Goal: Task Accomplishment & Management: Complete application form

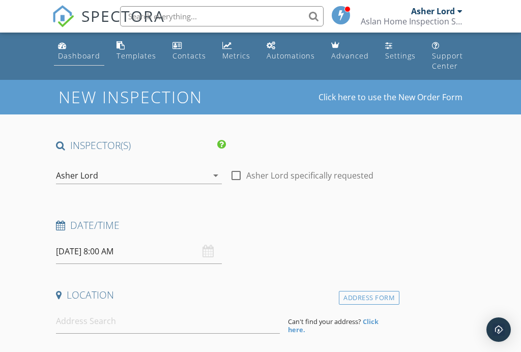
click at [58, 51] on div "Dashboard" at bounding box center [79, 56] width 42 height 10
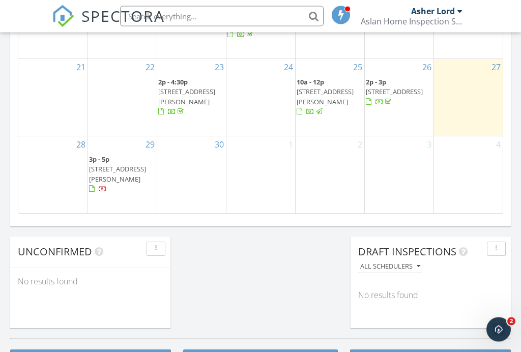
scroll to position [740, 0]
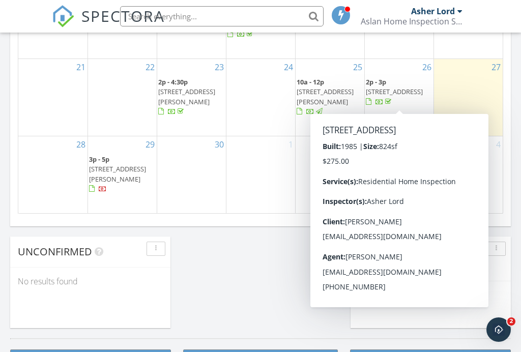
click at [409, 101] on span "2p - 3p 850 State St 407, San Diego 92101" at bounding box center [399, 92] width 67 height 30
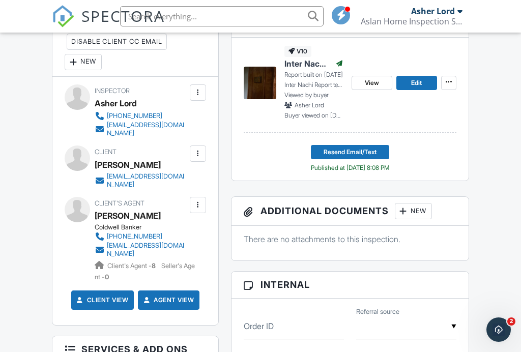
scroll to position [309, 0]
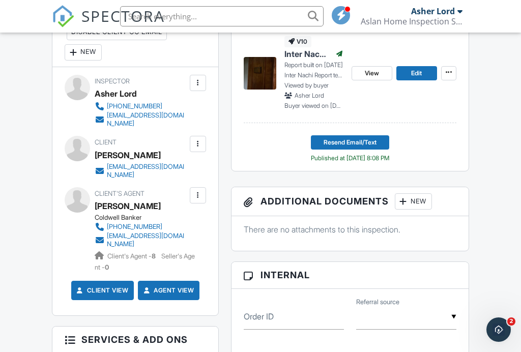
click at [197, 198] on div at bounding box center [198, 195] width 10 height 10
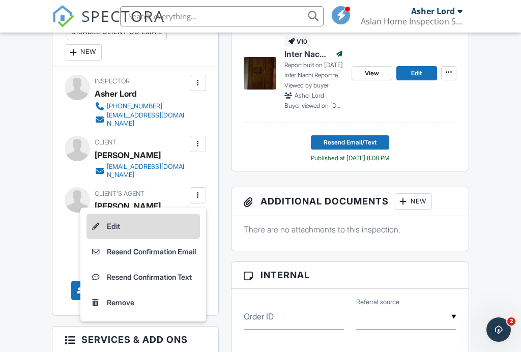
click at [166, 237] on li "Edit" at bounding box center [142, 226] width 113 height 25
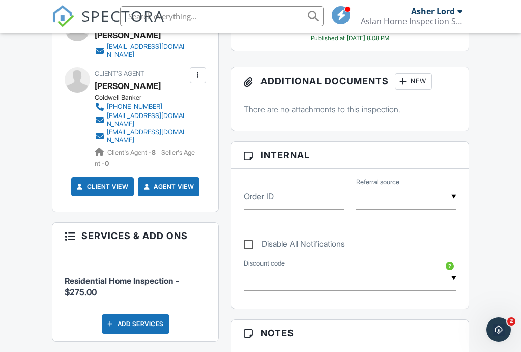
scroll to position [430, 0]
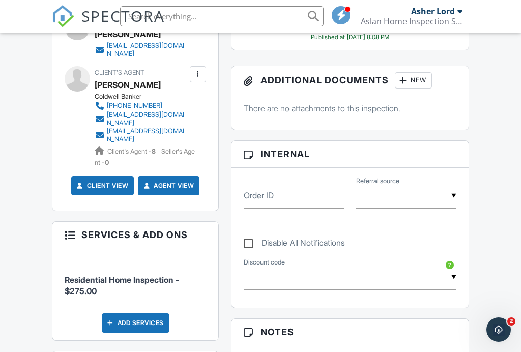
click at [202, 77] on div at bounding box center [198, 74] width 10 height 10
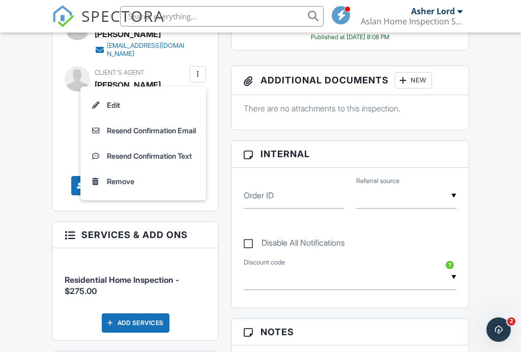
click at [196, 79] on div at bounding box center [198, 74] width 10 height 10
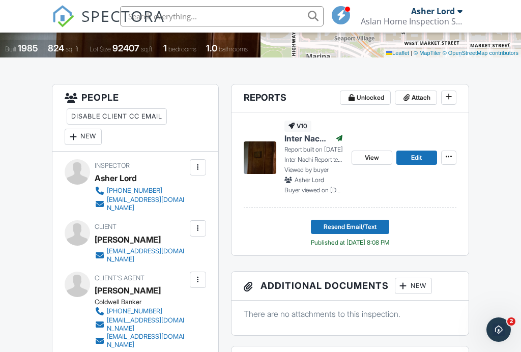
scroll to position [225, 0]
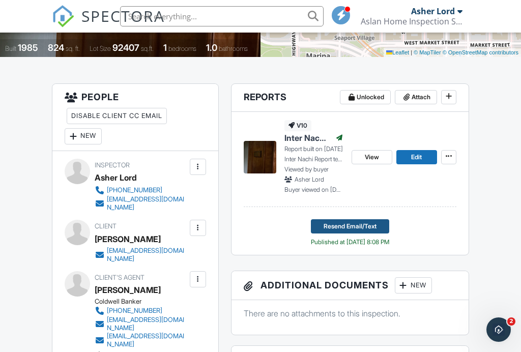
click at [347, 231] on span "Resend Email/Text" at bounding box center [349, 226] width 53 height 10
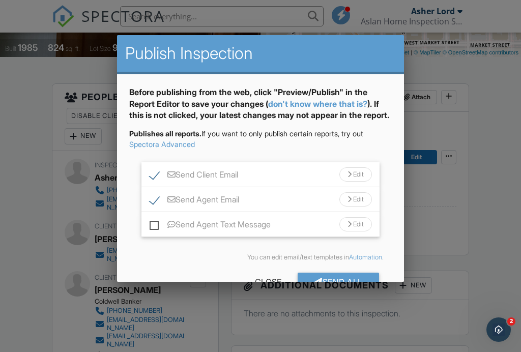
click at [157, 183] on label "Send Client Email" at bounding box center [194, 176] width 88 height 13
checkbox input "false"
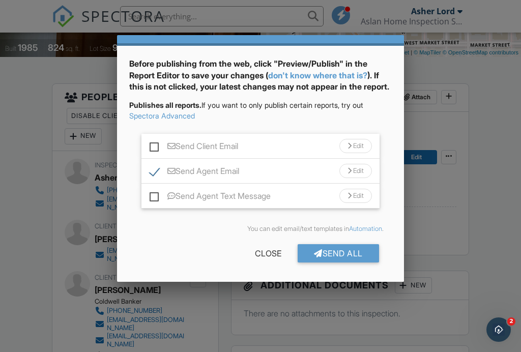
scroll to position [39, 0]
click at [327, 250] on div "Send All" at bounding box center [338, 253] width 81 height 18
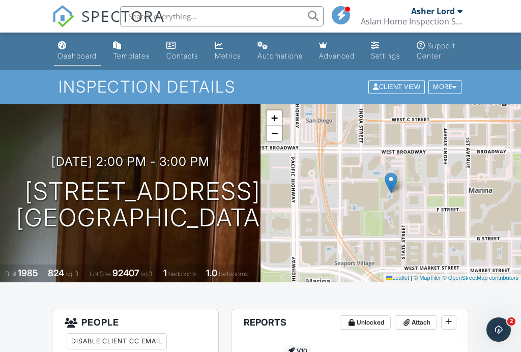
click at [60, 57] on div "Dashboard" at bounding box center [77, 55] width 39 height 9
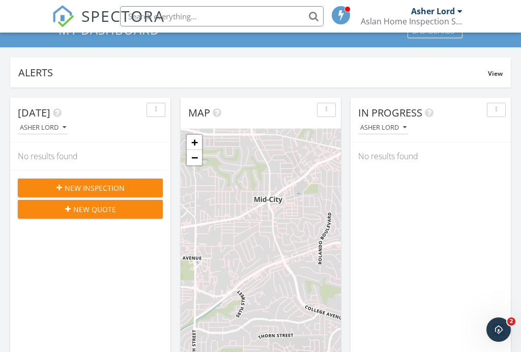
scroll to position [66, 0]
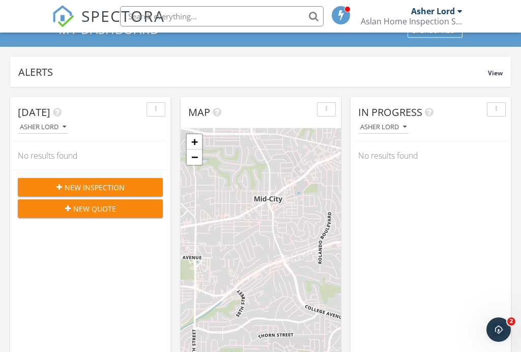
click at [125, 186] on div "New Inspection" at bounding box center [90, 187] width 129 height 11
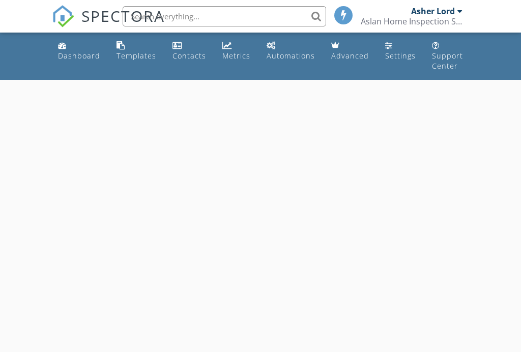
select select "8"
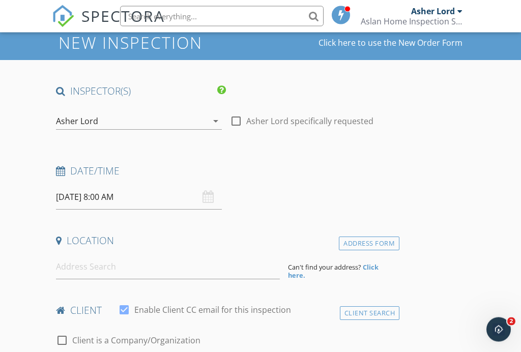
click at [115, 201] on input "[DATE] 8:00 AM" at bounding box center [138, 197] width 165 height 25
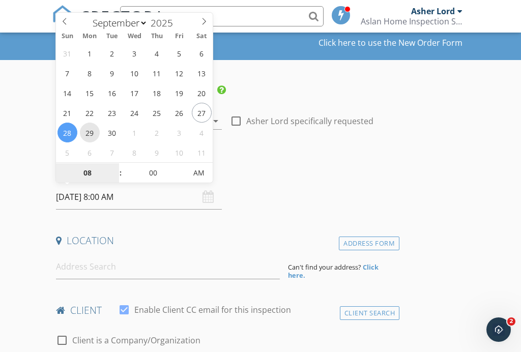
type input "[DATE] 8:00 AM"
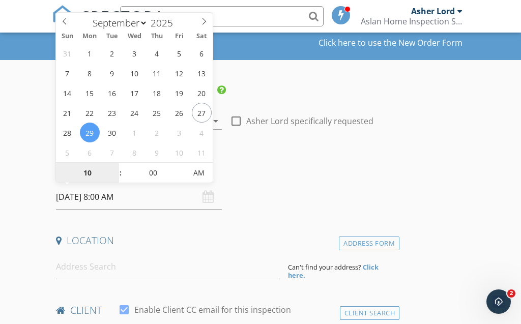
type input "10"
type input "[DATE] 10:00 AM"
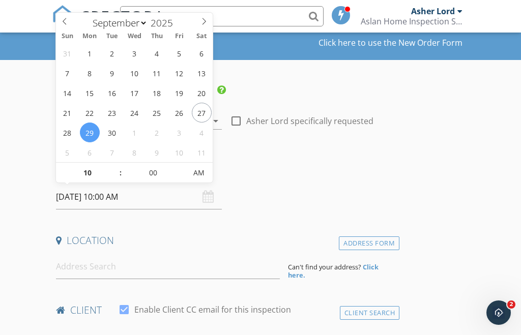
click at [139, 246] on h4 "Location" at bounding box center [225, 240] width 339 height 13
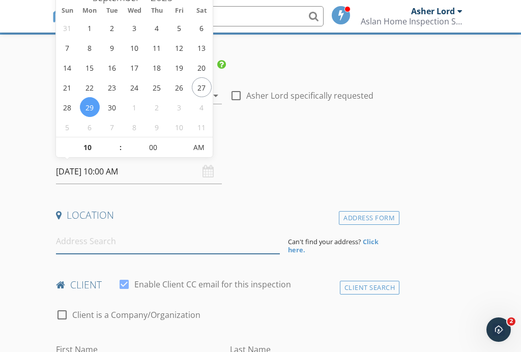
scroll to position [80, 0]
click at [139, 246] on input at bounding box center [167, 240] width 223 height 25
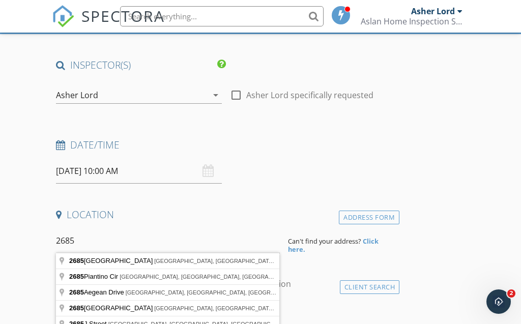
type input "[STREET_ADDRESS]"
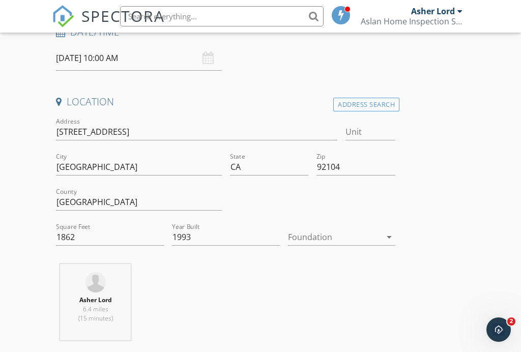
scroll to position [194, 0]
click at [322, 235] on div at bounding box center [335, 236] width 94 height 16
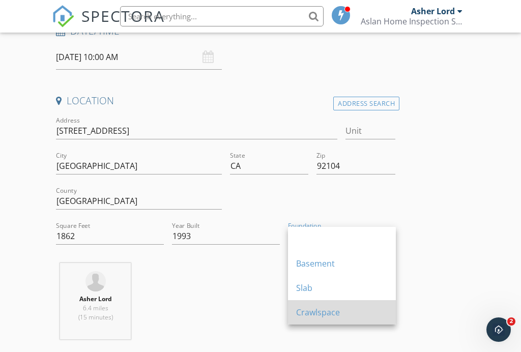
click at [337, 311] on div "Crawlspace" at bounding box center [342, 312] width 92 height 12
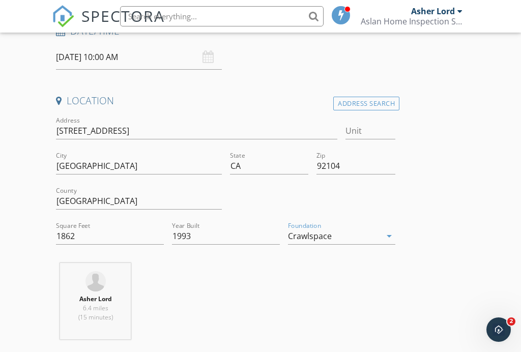
click at [292, 313] on div "Asher Lord 6.4 miles (15 minutes)" at bounding box center [225, 305] width 347 height 84
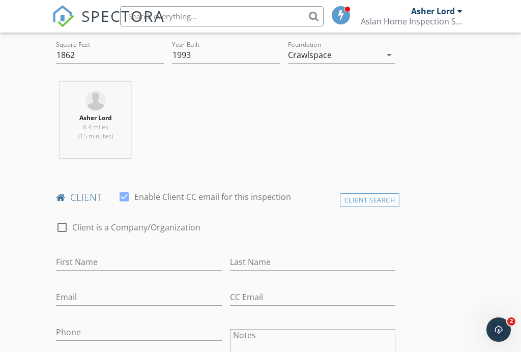
scroll to position [377, 0]
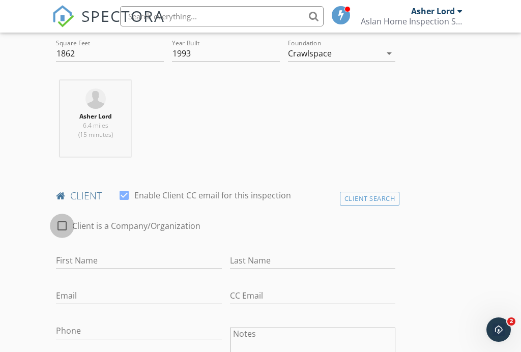
click at [64, 224] on div at bounding box center [61, 225] width 17 height 17
checkbox input "true"
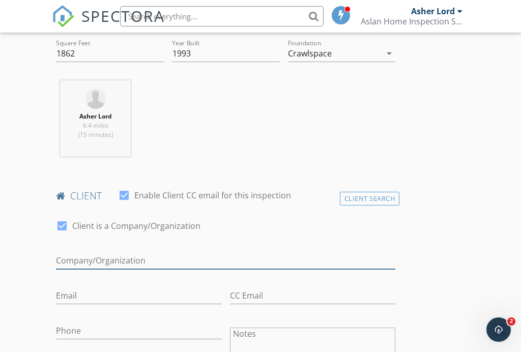
click at [73, 259] on input "Enable Client CC email for this inspection" at bounding box center [225, 260] width 339 height 17
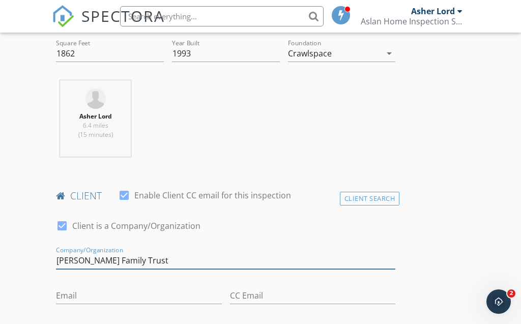
type input "[PERSON_NAME] Family Trust"
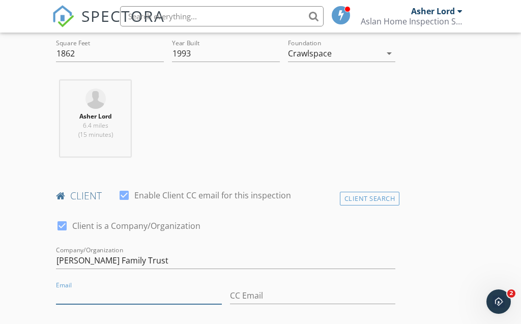
click at [68, 294] on input "Email" at bounding box center [138, 295] width 165 height 17
type input "[EMAIL_ADDRESS][DOMAIN_NAME]"
click at [189, 275] on div at bounding box center [225, 276] width 339 height 6
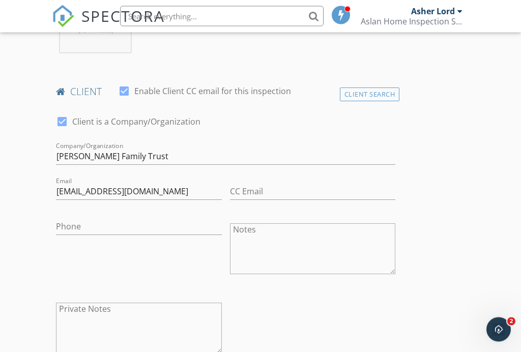
scroll to position [483, 0]
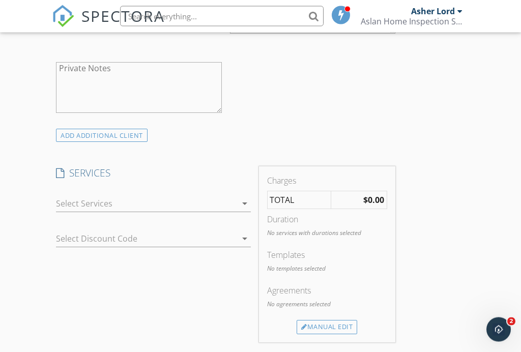
click at [238, 200] on div "arrow_drop_down" at bounding box center [243, 204] width 14 height 12
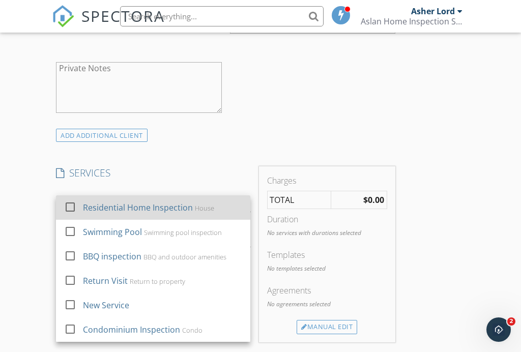
click at [221, 204] on div "Residential Home Inspection House" at bounding box center [162, 207] width 159 height 20
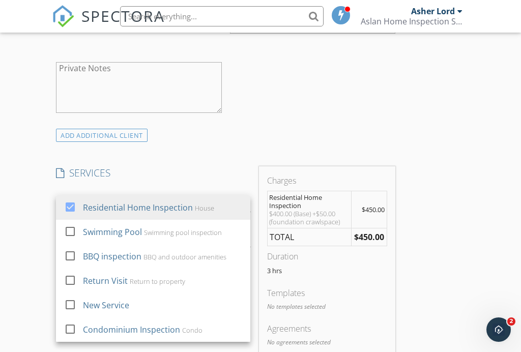
click at [227, 162] on div "INSPECTOR(S) check_box Asher Lord PRIMARY Asher Lord arrow_drop_down check_box_…" at bounding box center [225, 240] width 347 height 1646
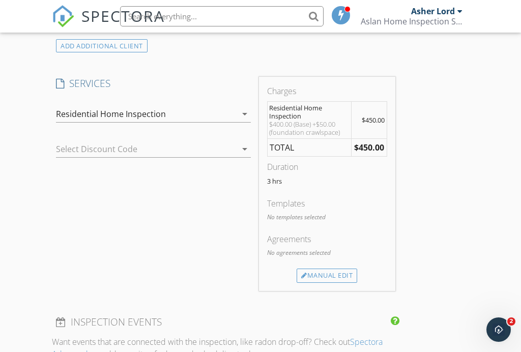
scroll to position [812, 0]
click at [321, 279] on div "Manual Edit" at bounding box center [327, 275] width 61 height 14
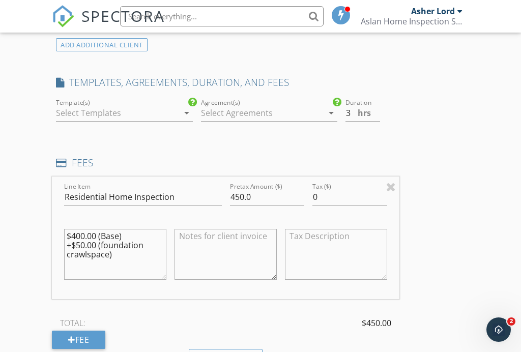
click at [181, 112] on icon "arrow_drop_down" at bounding box center [187, 113] width 12 height 12
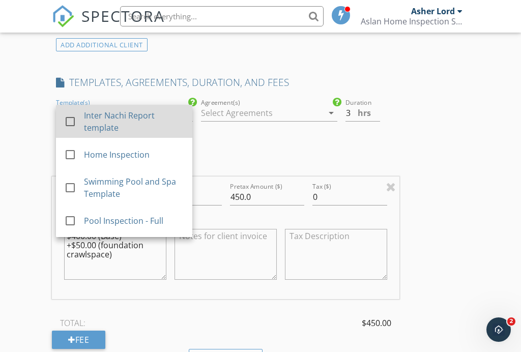
click at [179, 115] on div "Inter Nachi Report template" at bounding box center [134, 121] width 100 height 24
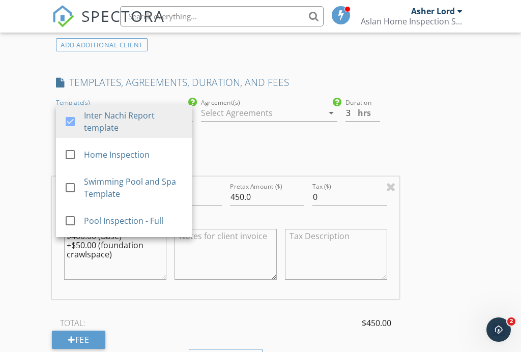
click at [219, 112] on div at bounding box center [262, 113] width 122 height 16
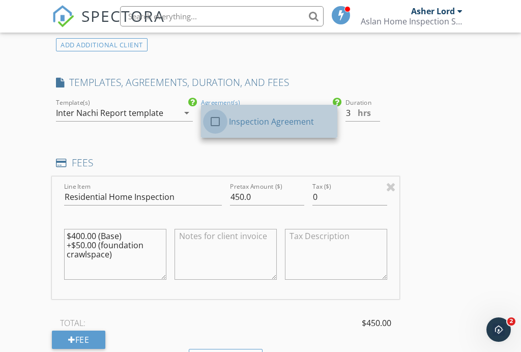
click at [217, 117] on div at bounding box center [214, 121] width 17 height 17
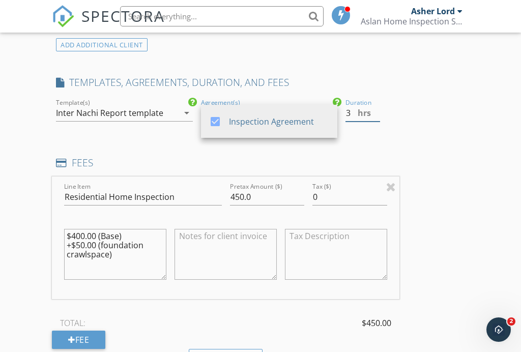
click at [352, 114] on input "3" at bounding box center [362, 113] width 35 height 17
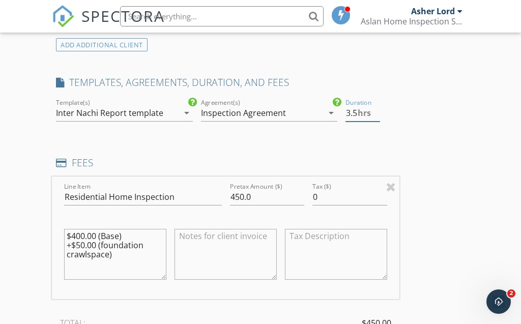
type input "3.5"
click at [349, 136] on div "INSPECTOR(S) check_box Asher Lord PRIMARY Asher Lord arrow_drop_down check_box_…" at bounding box center [225, 186] width 347 height 1719
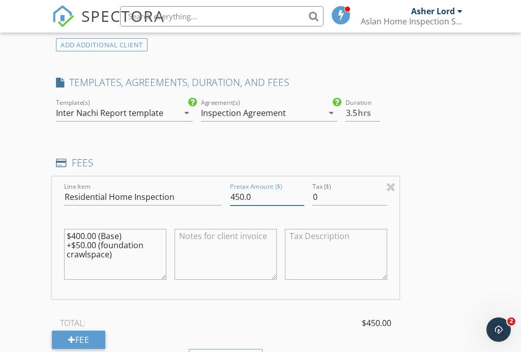
click at [233, 195] on input "450.0" at bounding box center [267, 197] width 75 height 17
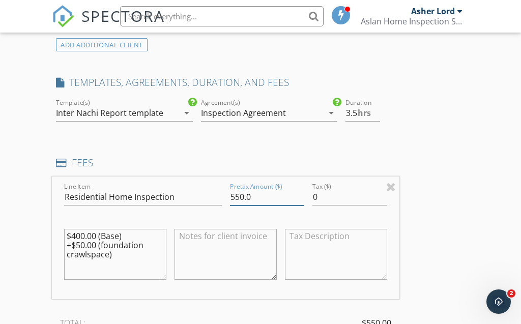
type input "550.0"
click at [249, 154] on div "INSPECTOR(S) check_box Asher Lord PRIMARY Asher Lord arrow_drop_down check_box_…" at bounding box center [225, 186] width 347 height 1719
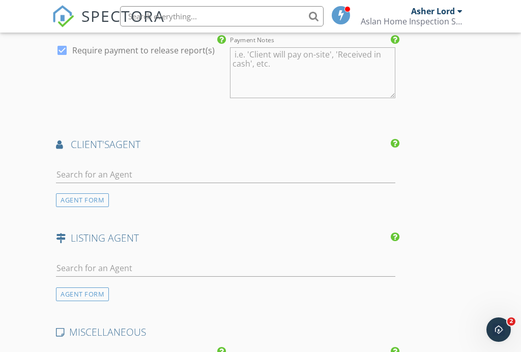
scroll to position [1264, 0]
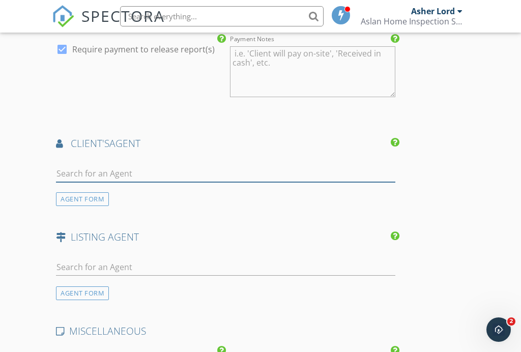
click at [193, 172] on input "text" at bounding box center [225, 173] width 339 height 17
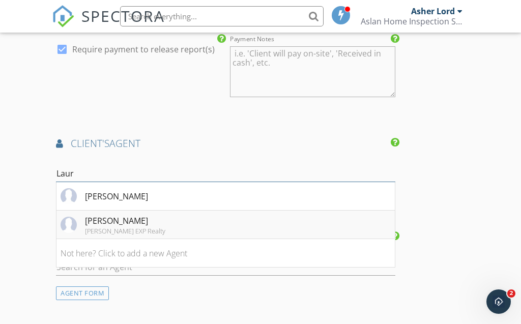
type input "Laur"
click at [192, 216] on li "Laura Hollister Laura Hollister EXP Realty" at bounding box center [225, 225] width 338 height 28
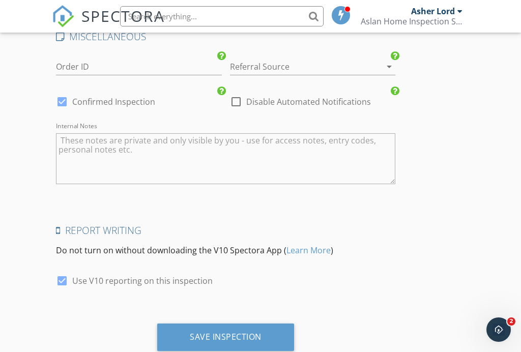
scroll to position [1817, 0]
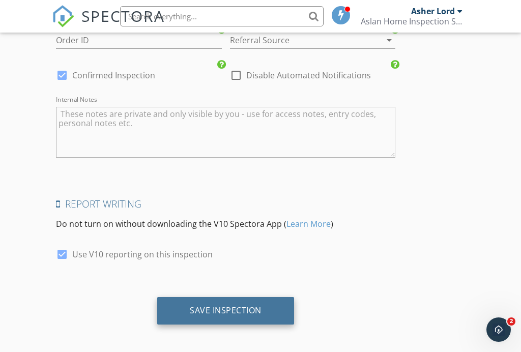
click at [202, 305] on div "Save Inspection" at bounding box center [226, 310] width 72 height 10
